Goal: Task Accomplishment & Management: Use online tool/utility

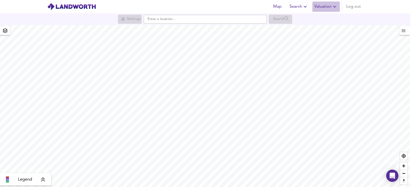
click at [317, 6] on span "Valuation" at bounding box center [325, 6] width 23 height 7
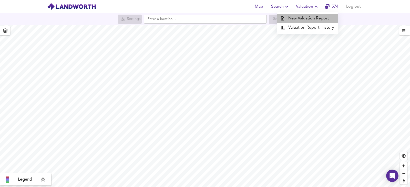
click at [321, 21] on li "New Valuation Report" at bounding box center [307, 18] width 61 height 9
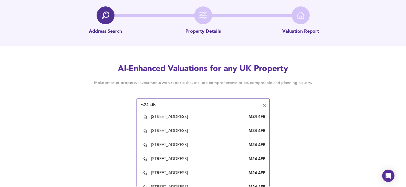
scroll to position [282, 0]
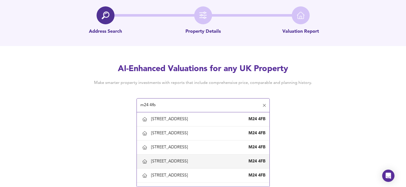
click at [185, 164] on div "[STREET_ADDRESS]" at bounding box center [170, 162] width 39 height 6
type input "[STREET_ADDRESS]"
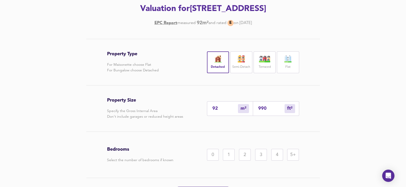
scroll to position [77, 0]
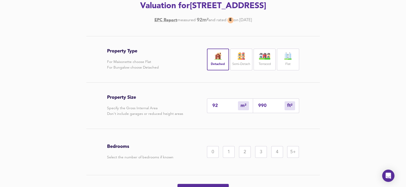
click at [264, 156] on div "3" at bounding box center [261, 152] width 12 height 12
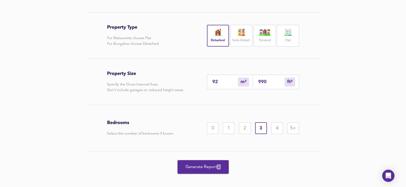
scroll to position [106, 0]
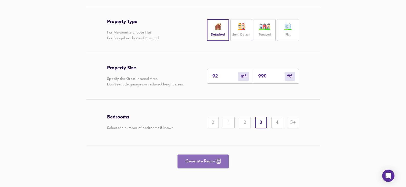
click at [192, 156] on button "Generate Report" at bounding box center [202, 162] width 51 height 14
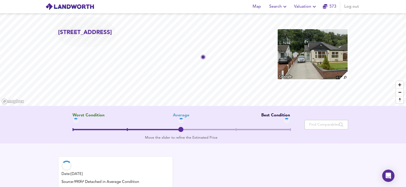
scroll to position [141, 0]
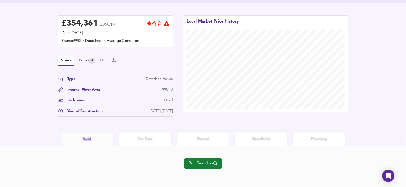
click at [84, 60] on div "Prices 3" at bounding box center [87, 61] width 16 height 6
